Goal: Navigation & Orientation: Find specific page/section

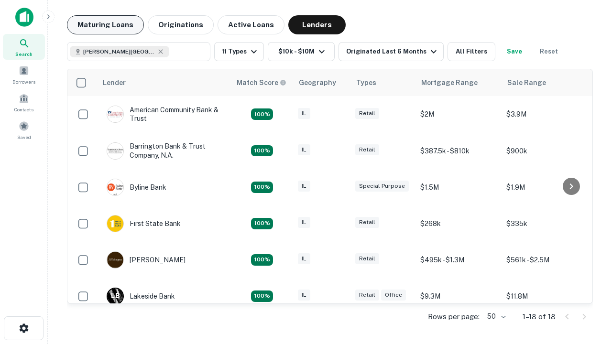
click at [105, 25] on button "Maturing Loans" at bounding box center [105, 24] width 77 height 19
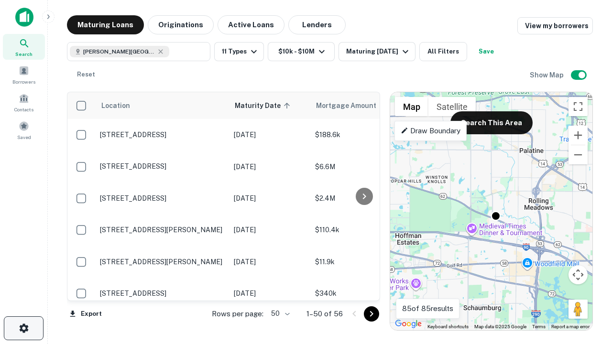
click at [23, 328] on icon "button" at bounding box center [23, 327] width 11 height 11
